Goal: Navigation & Orientation: Find specific page/section

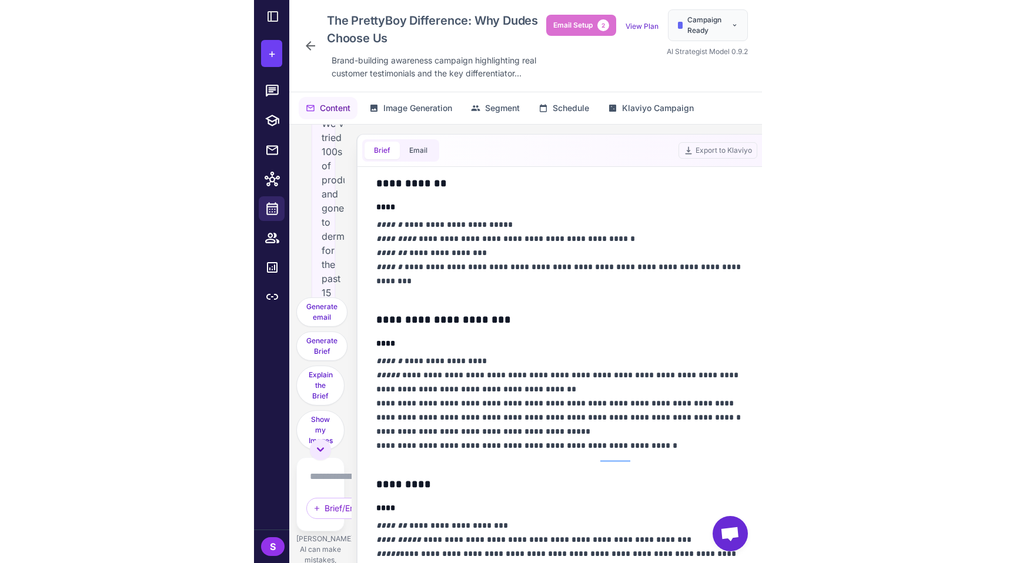
scroll to position [2784, 0]
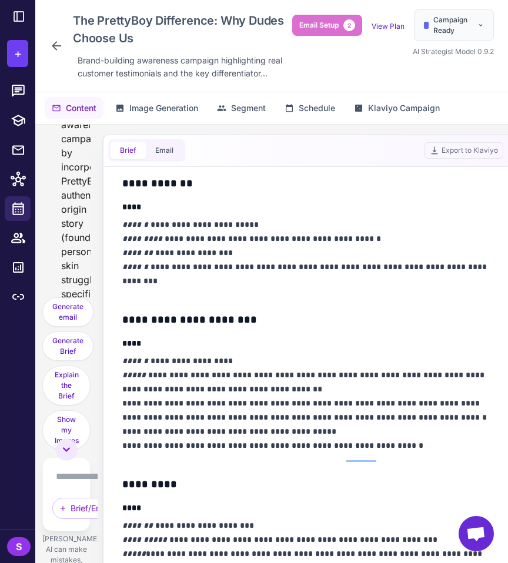
click at [61, 42] on icon at bounding box center [56, 46] width 14 height 14
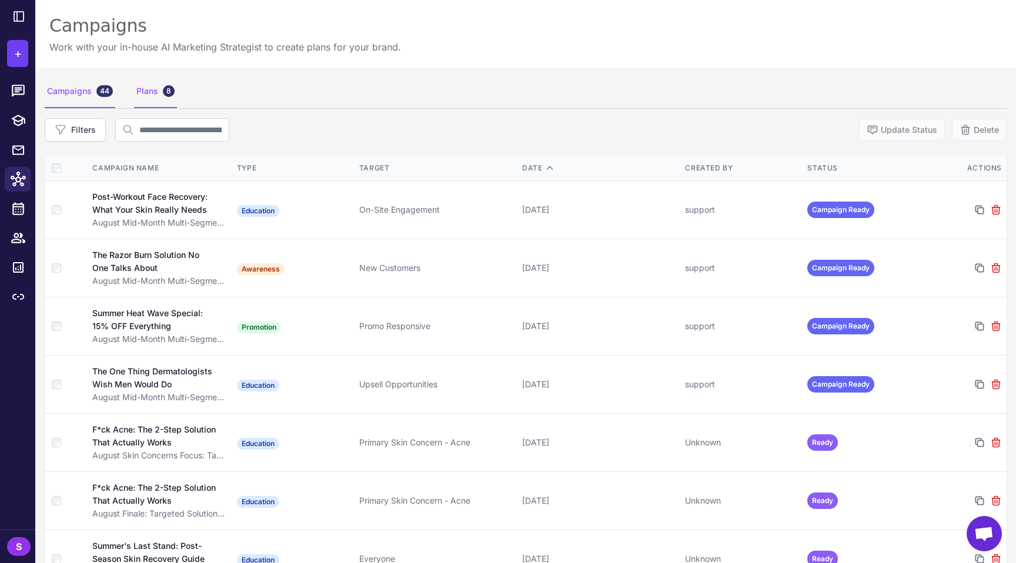
click at [151, 95] on div "Plans 8" at bounding box center [155, 91] width 43 height 33
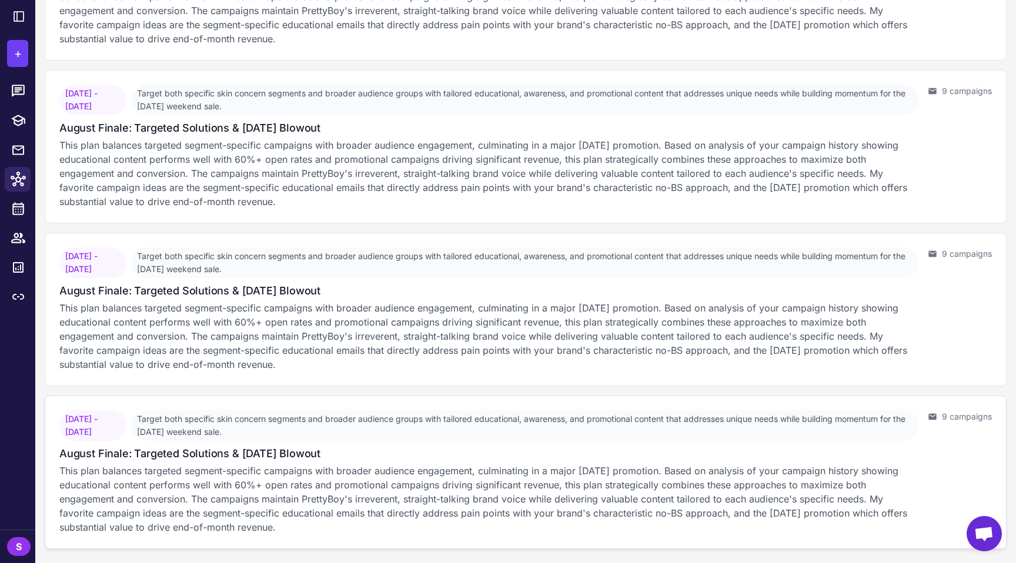
click at [328, 494] on p "This plan balances targeted segment-specific campaigns with broader audience en…" at bounding box center [488, 499] width 859 height 71
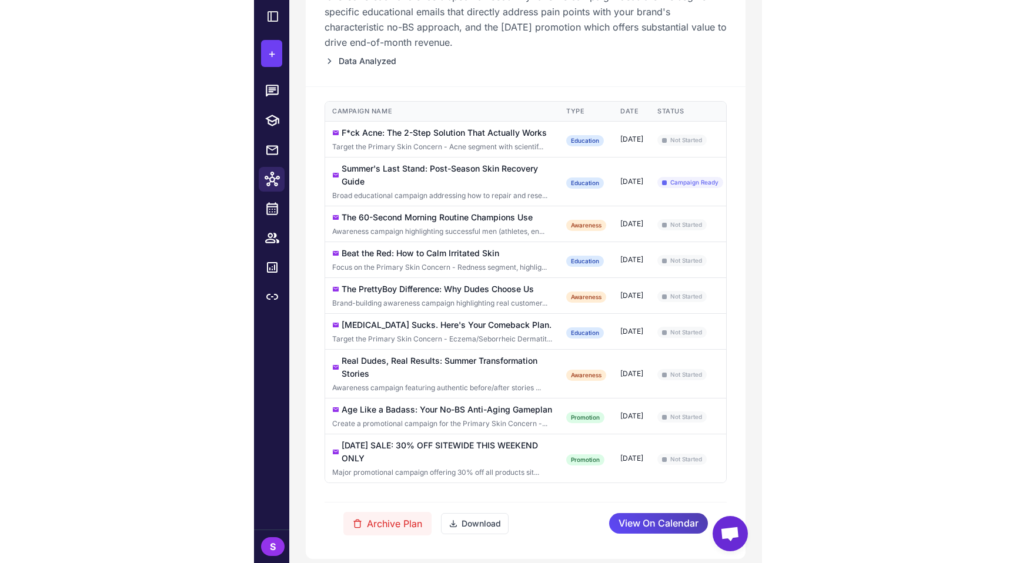
scroll to position [334, 0]
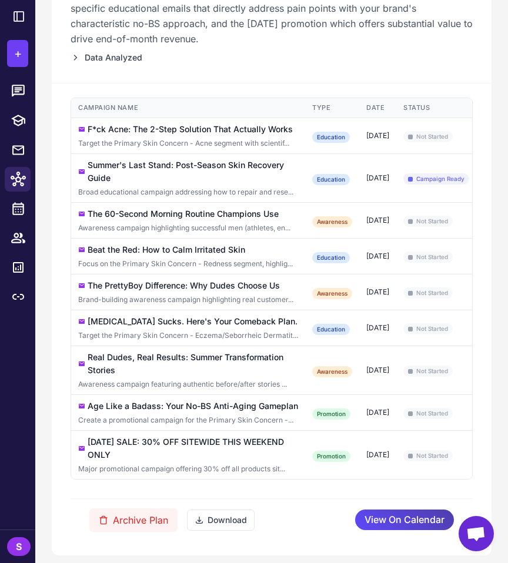
click at [252, 143] on div "Target the Primary Skin Concern - Acne segment with scientif..." at bounding box center [188, 143] width 220 height 11
click at [190, 132] on div "F*ck Acne: The 2-Step Solution That Actually Works" at bounding box center [190, 129] width 205 height 13
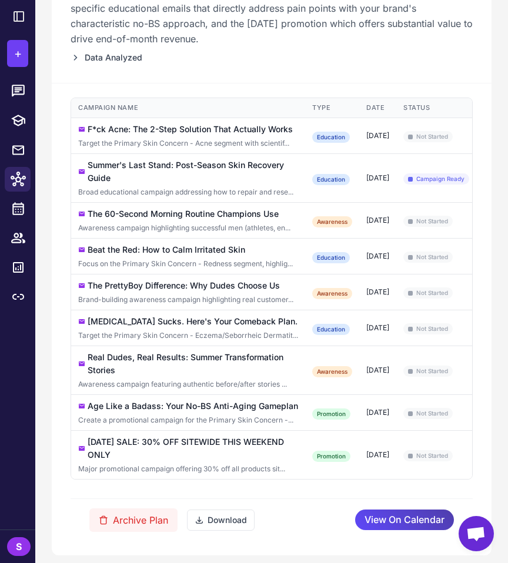
click at [160, 252] on div "Beat the Red: How to Calm Irritated Skin" at bounding box center [167, 249] width 158 height 13
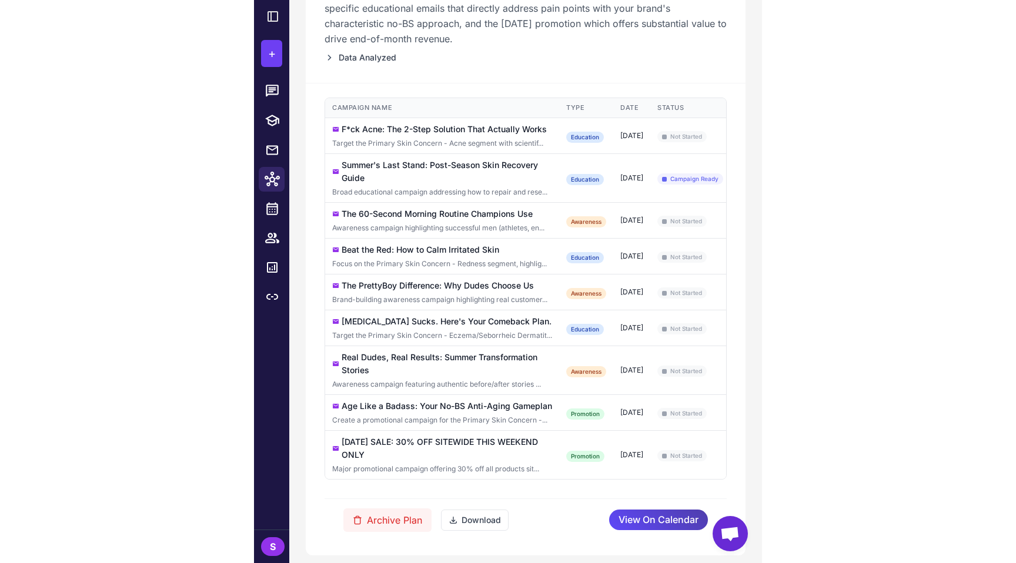
scroll to position [298, 0]
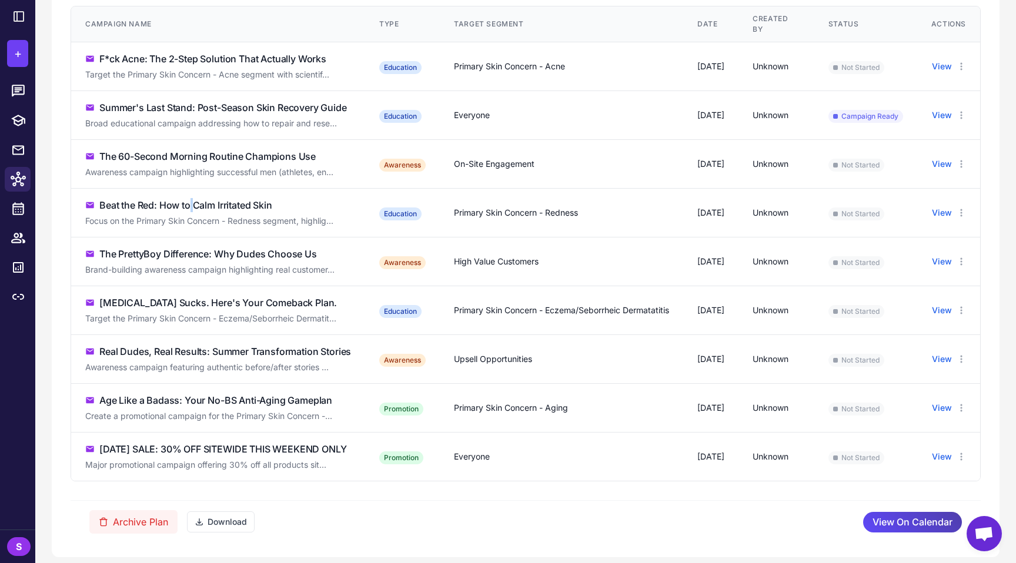
click at [192, 210] on div "Beat the Red: How to Calm Irritated Skin" at bounding box center [185, 205] width 173 height 14
click at [330, 215] on div "Focus on the Primary Skin Concern - Redness segment, highlig..." at bounding box center [218, 221] width 266 height 13
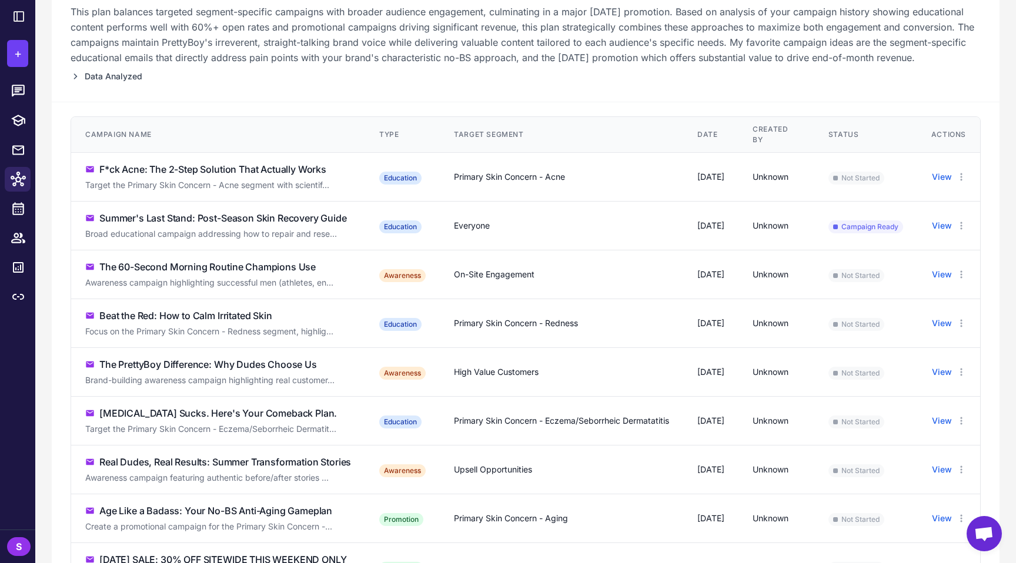
scroll to position [0, 0]
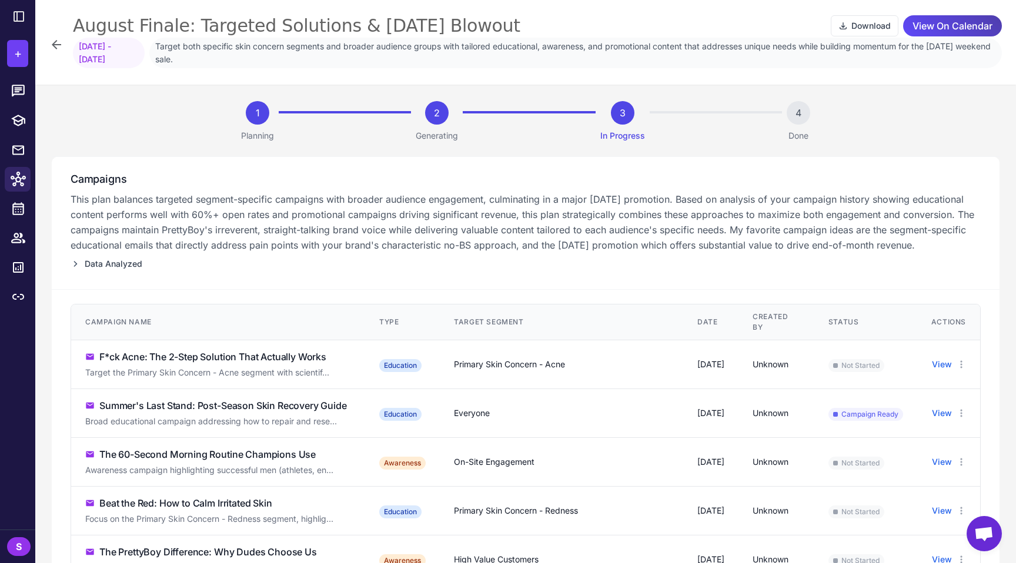
click at [616, 108] on div "3" at bounding box center [623, 113] width 24 height 24
click at [53, 39] on icon at bounding box center [56, 45] width 14 height 14
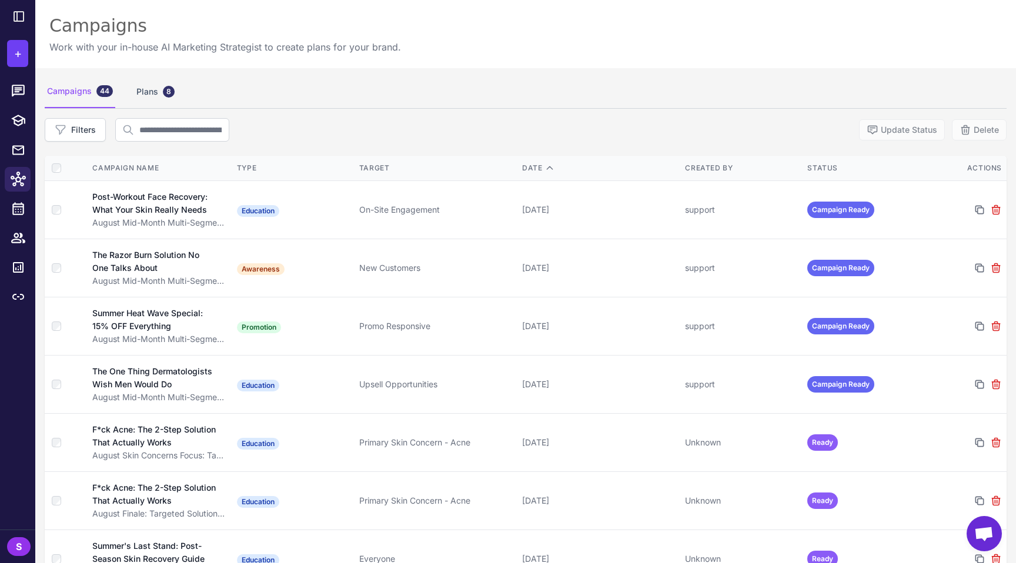
click at [87, 136] on button "Filters" at bounding box center [75, 130] width 61 height 24
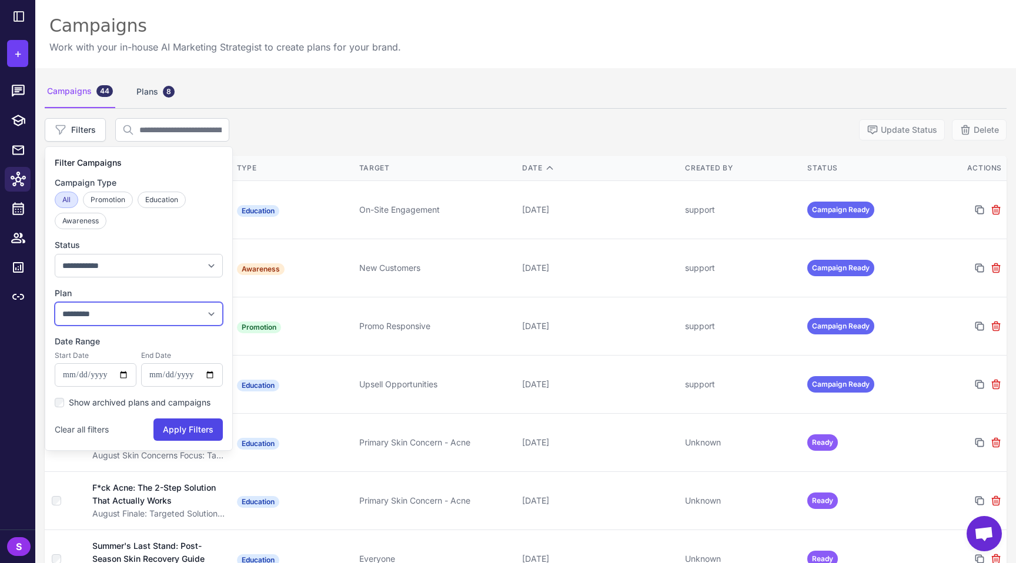
click at [115, 316] on select "**********" at bounding box center [139, 314] width 168 height 24
select select "***"
click at [55, 302] on select "**********" at bounding box center [139, 314] width 168 height 24
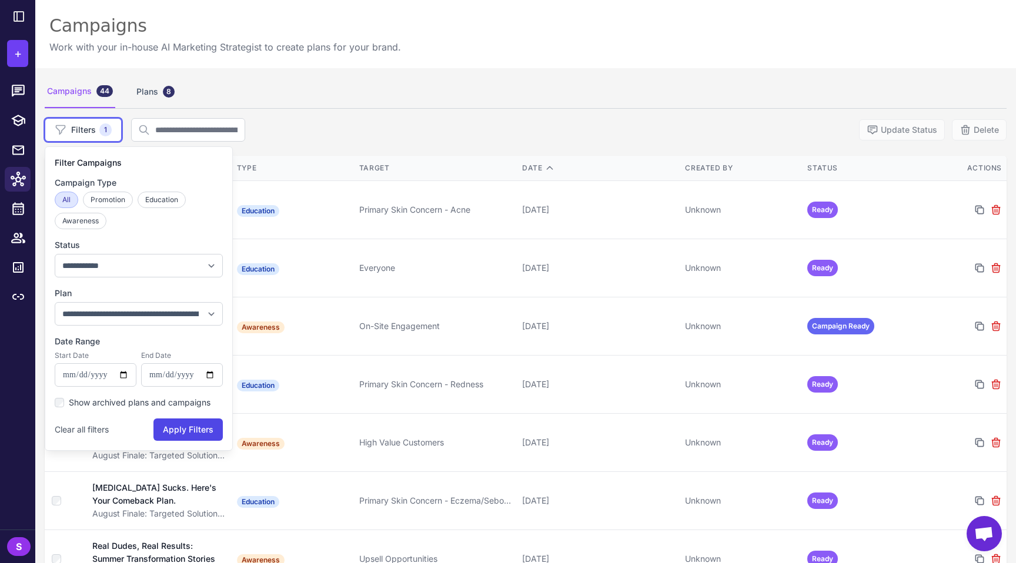
click at [508, 58] on div "Campaigns Work with your in-house AI Marketing Strategist to create plans for y…" at bounding box center [525, 34] width 980 height 68
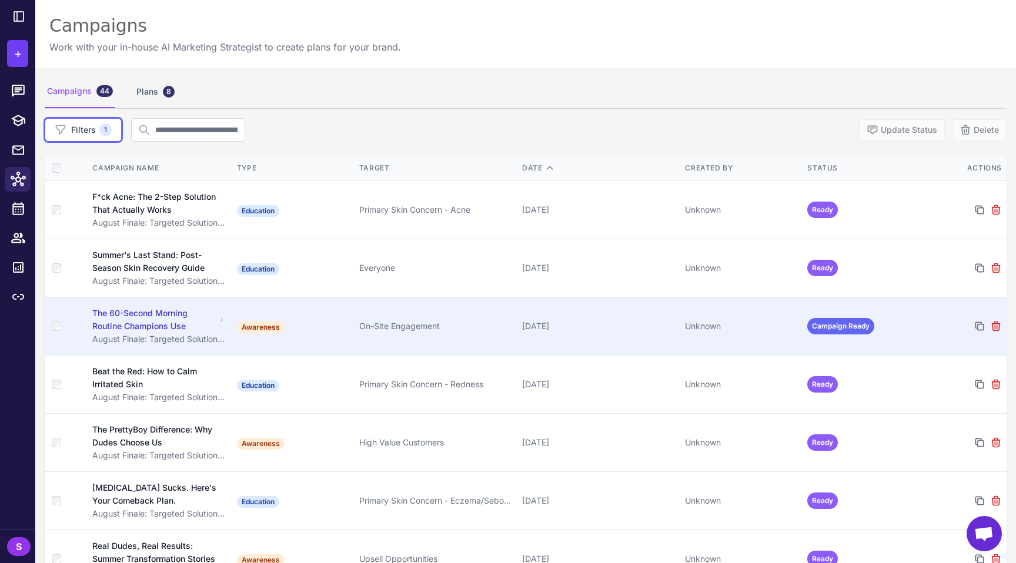
scroll to position [163, 0]
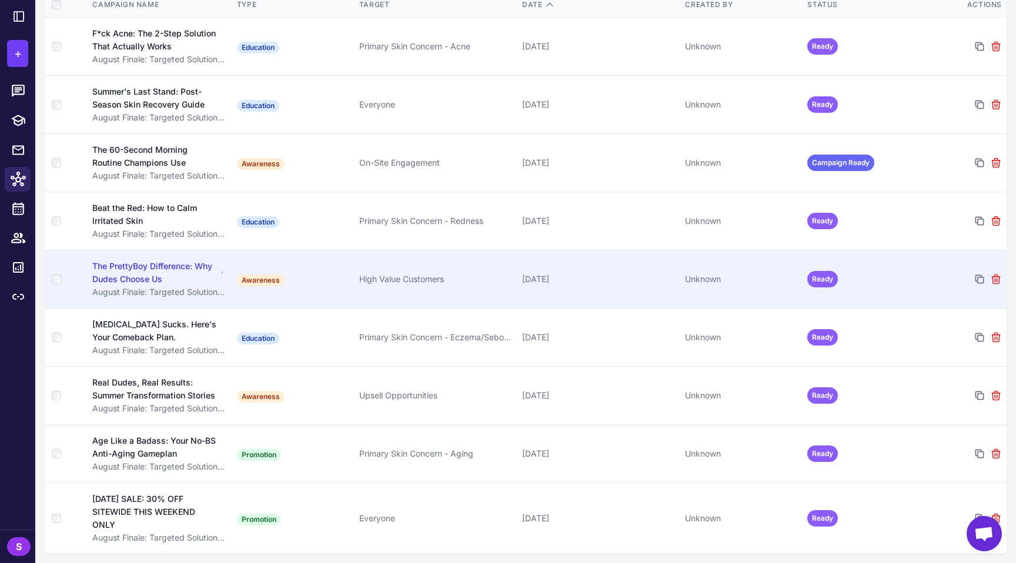
click at [175, 277] on div "The PrettyBoy Difference: Why Dudes Choose Us" at bounding box center [154, 273] width 124 height 26
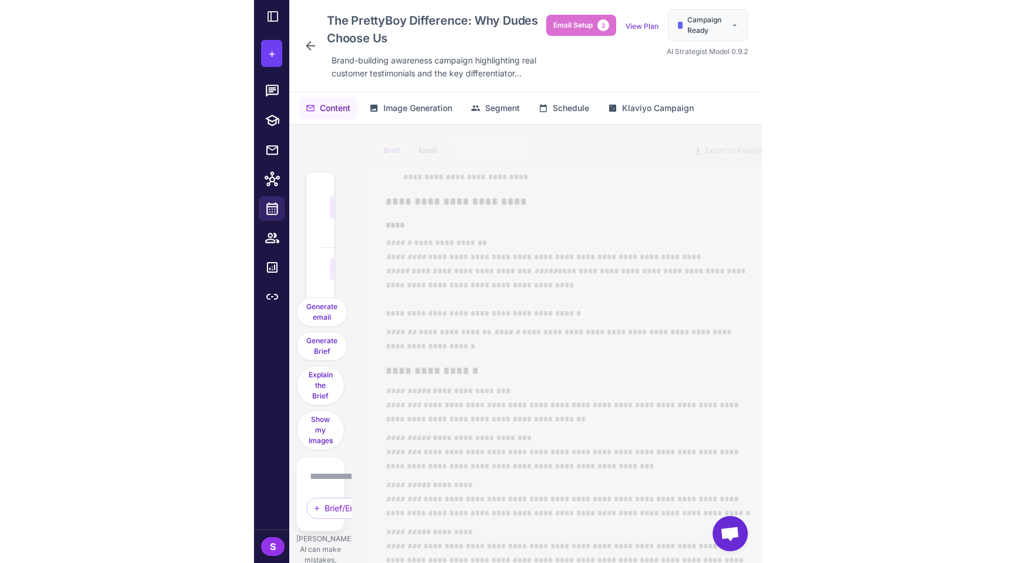
scroll to position [573, 0]
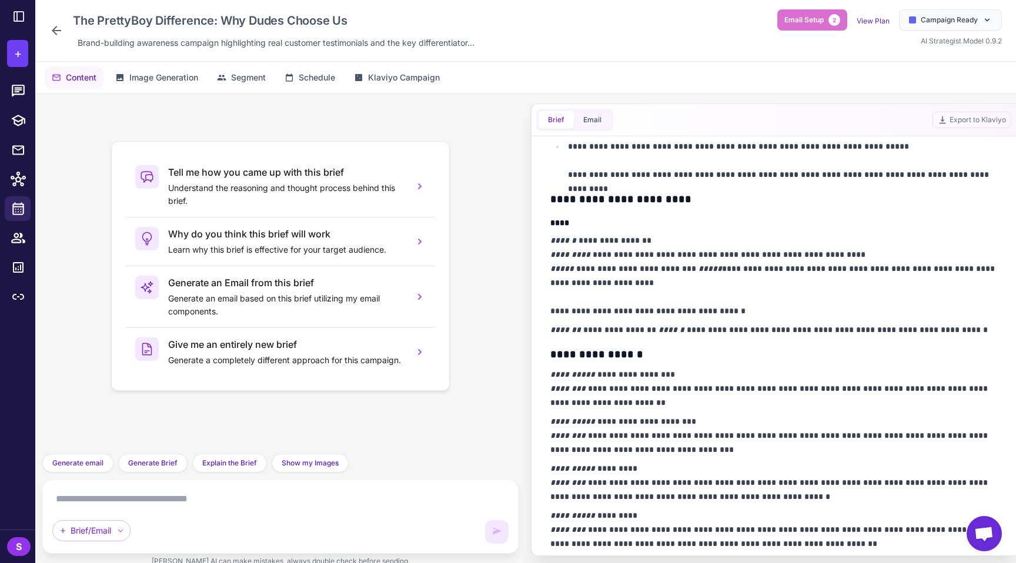
click at [51, 26] on icon at bounding box center [56, 31] width 14 height 14
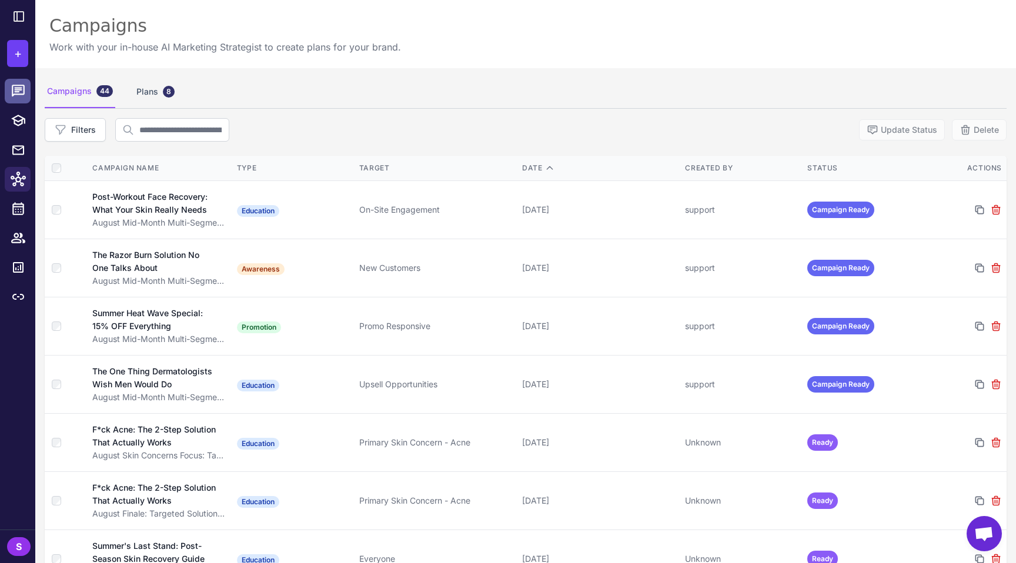
click at [26, 95] on div at bounding box center [21, 90] width 15 height 15
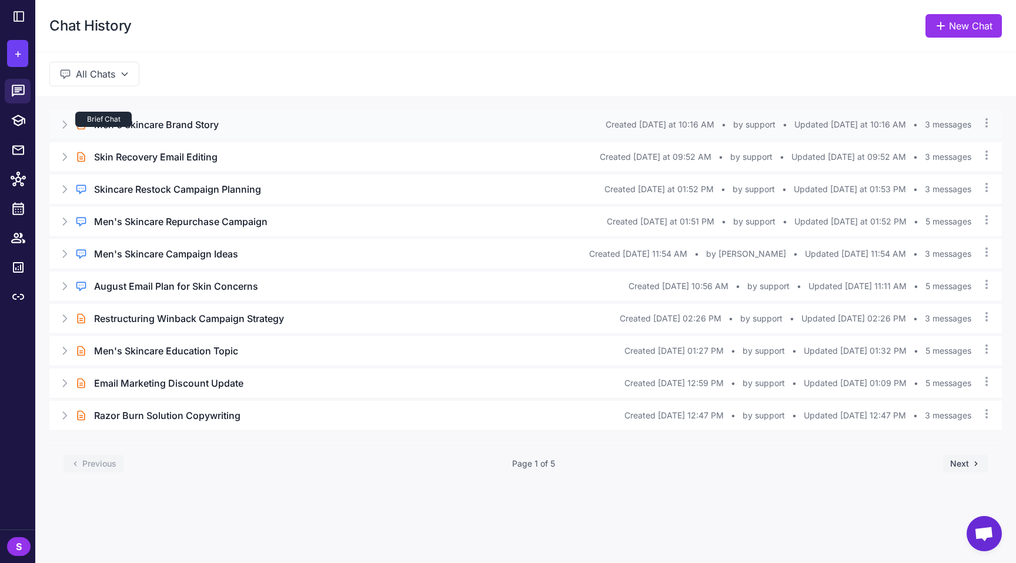
click at [123, 119] on div "Brief Chat" at bounding box center [103, 119] width 56 height 15
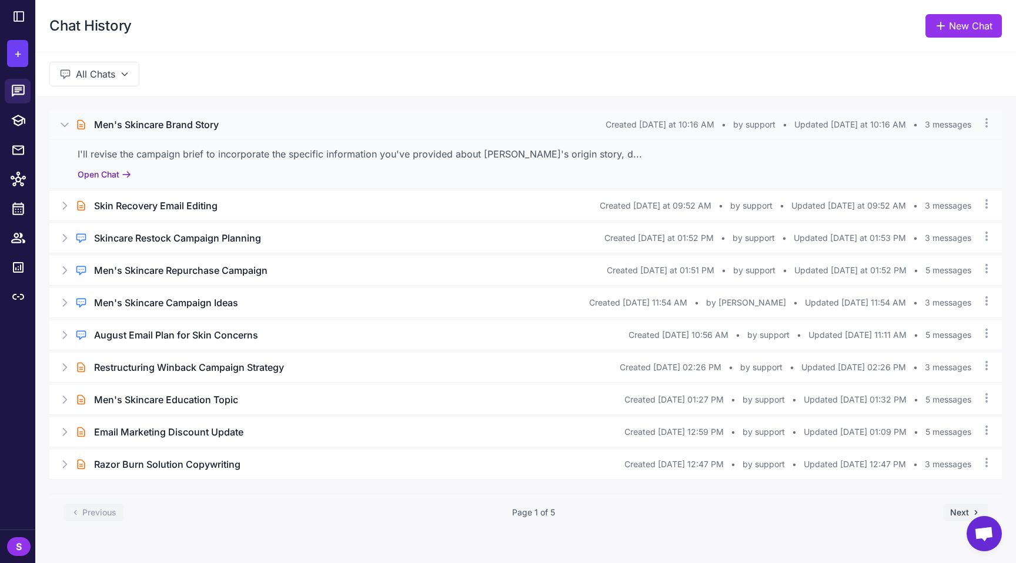
click at [100, 174] on button "Open Chat" at bounding box center [104, 174] width 53 height 13
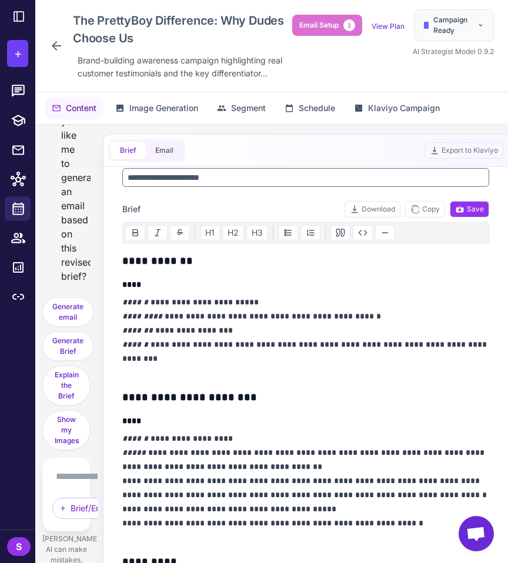
scroll to position [317, 0]
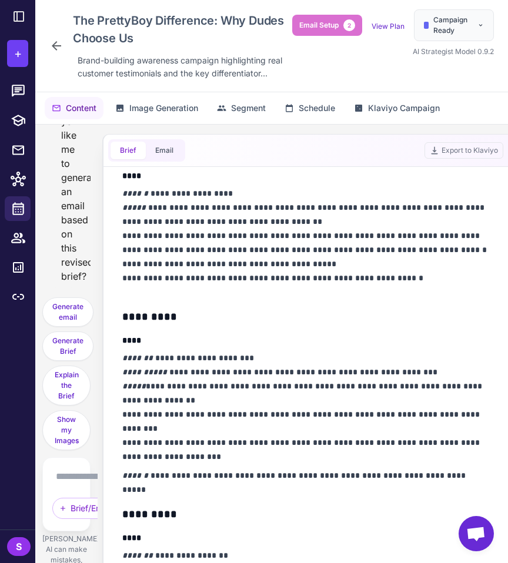
click at [236, 385] on p "**********" at bounding box center [305, 407] width 367 height 113
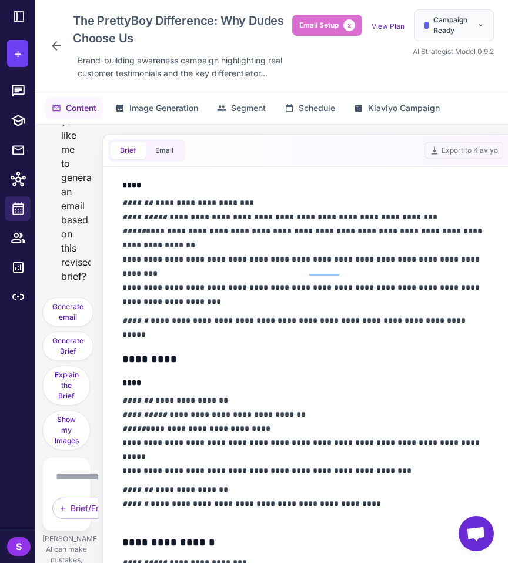
scroll to position [0, 0]
